Goal: Transaction & Acquisition: Download file/media

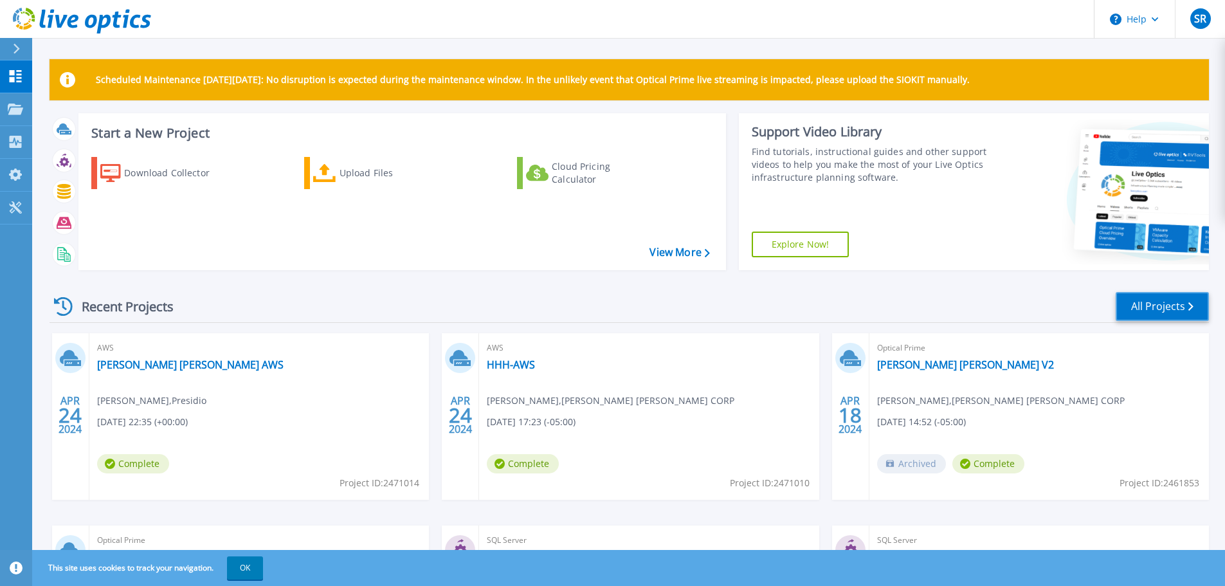
click at [1178, 303] on link "All Projects" at bounding box center [1162, 306] width 93 height 29
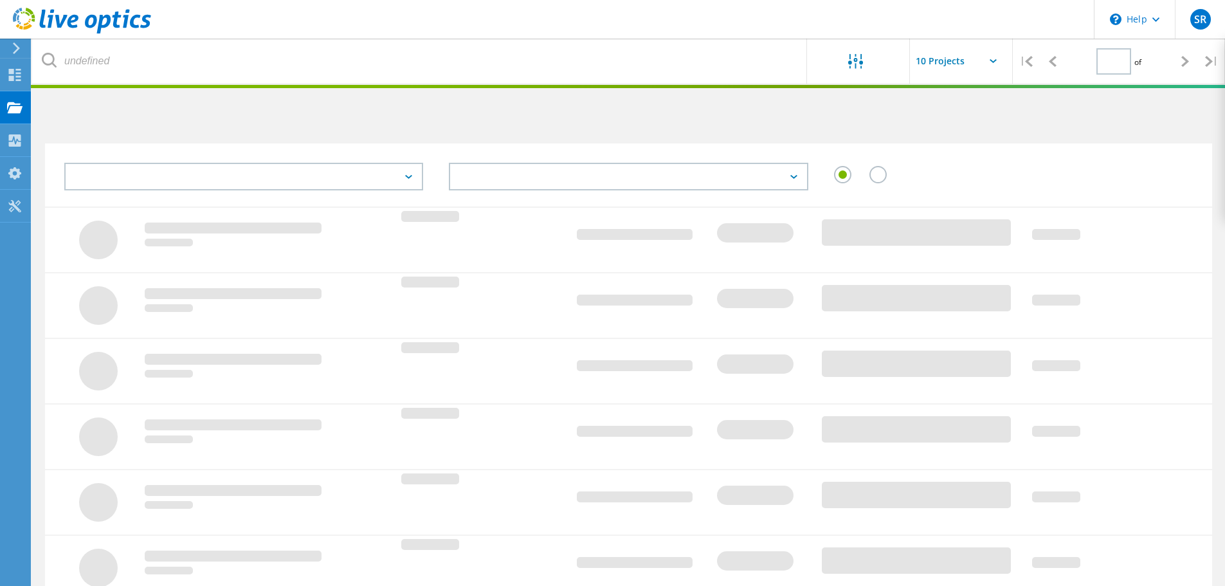
type input "1"
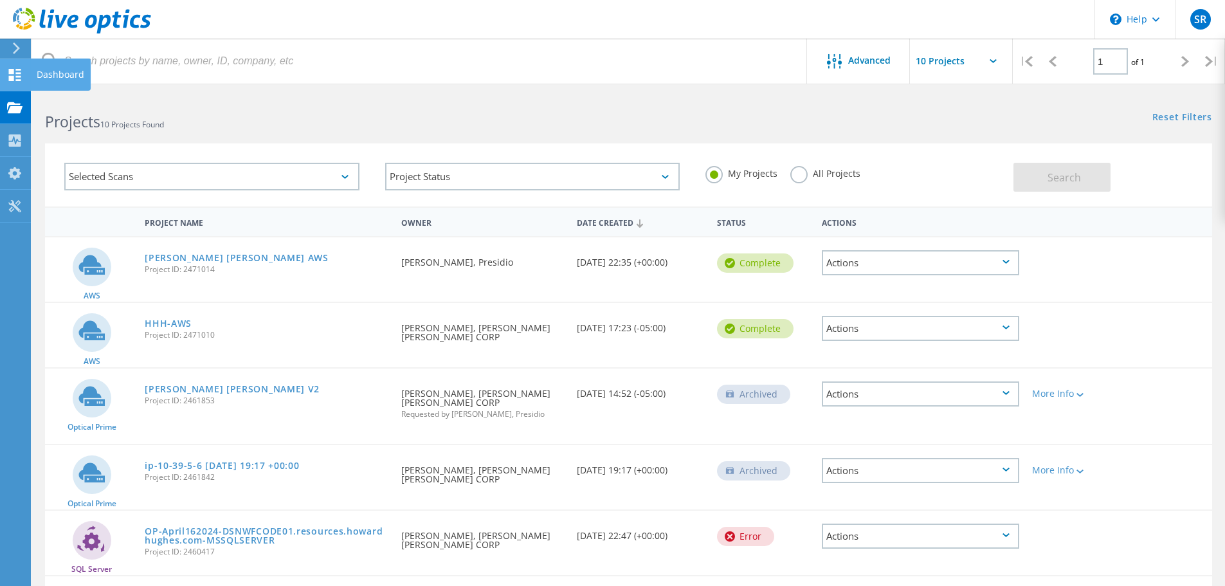
click at [44, 70] on div "Dashboard" at bounding box center [61, 74] width 48 height 9
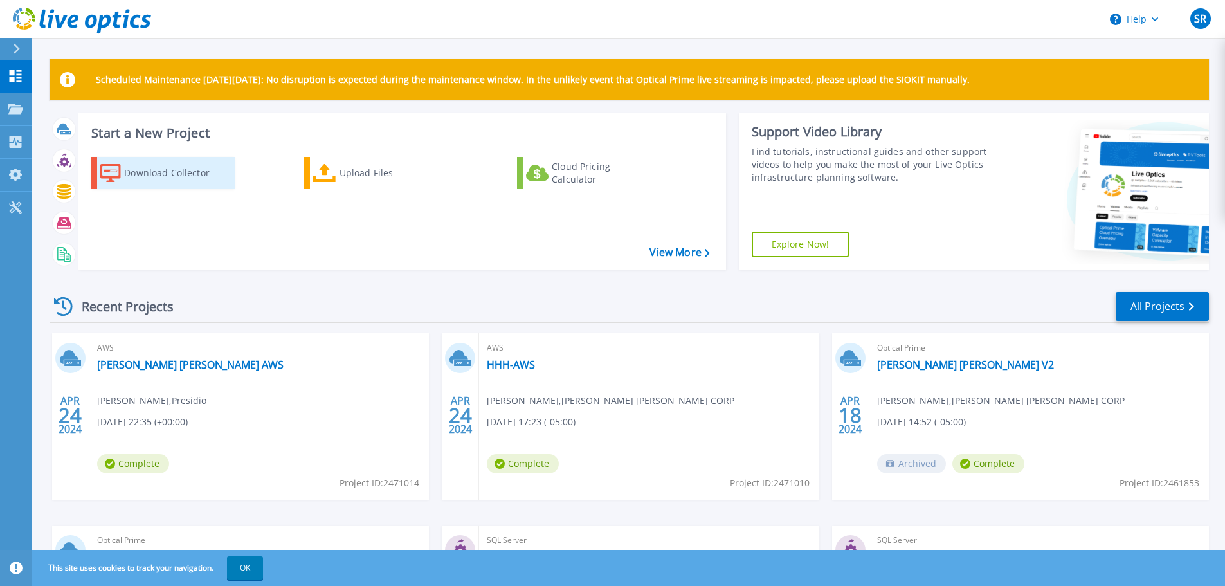
click at [179, 172] on div "Download Collector" at bounding box center [175, 173] width 103 height 26
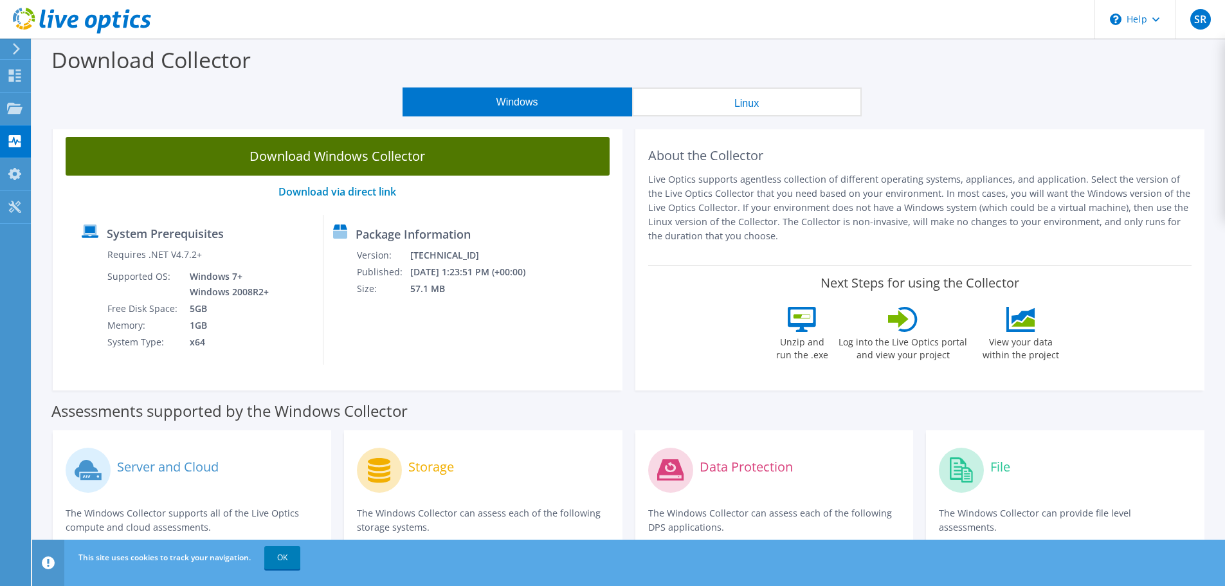
click at [380, 157] on link "Download Windows Collector" at bounding box center [338, 156] width 544 height 39
